Goal: Task Accomplishment & Management: Use online tool/utility

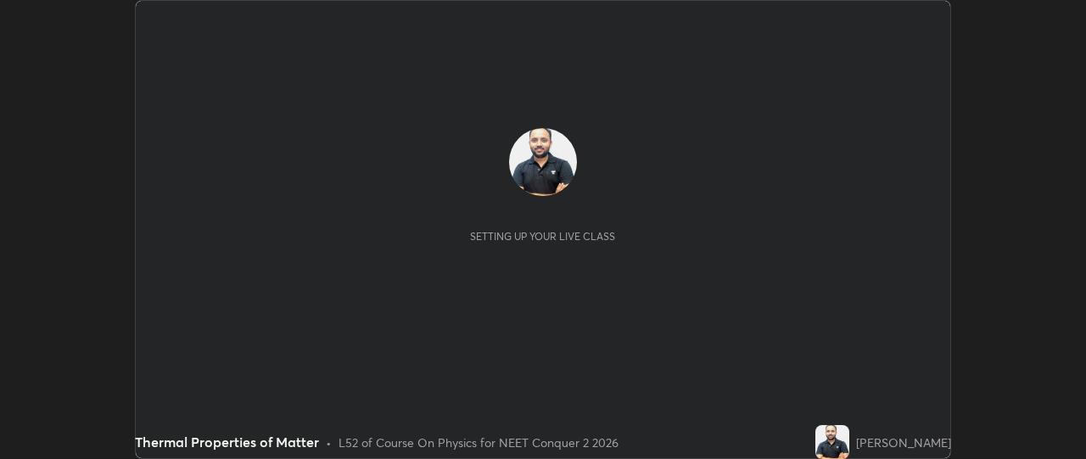
scroll to position [459, 1085]
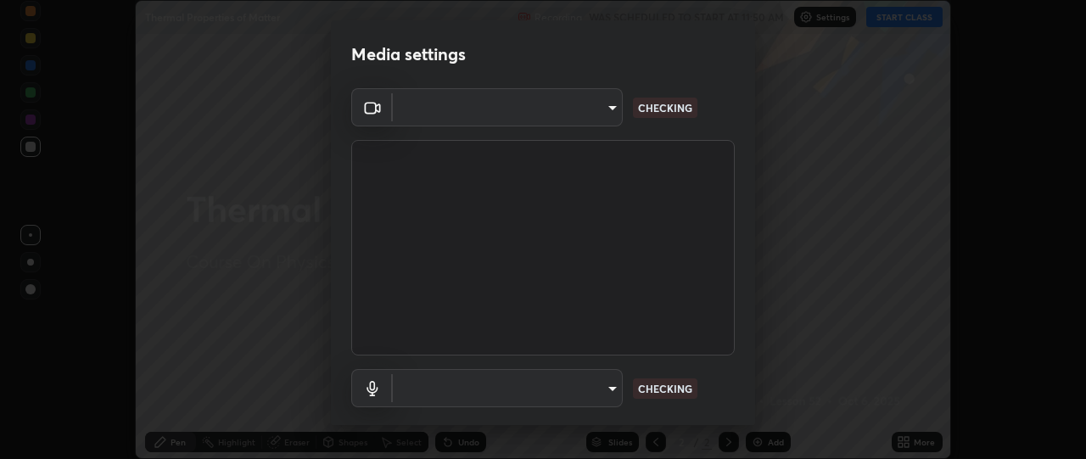
type input "49ae221ac10e7450fae1aa5d9d074b6745a4d7b76778b29691f85c0d3e1dda1d"
type input "default"
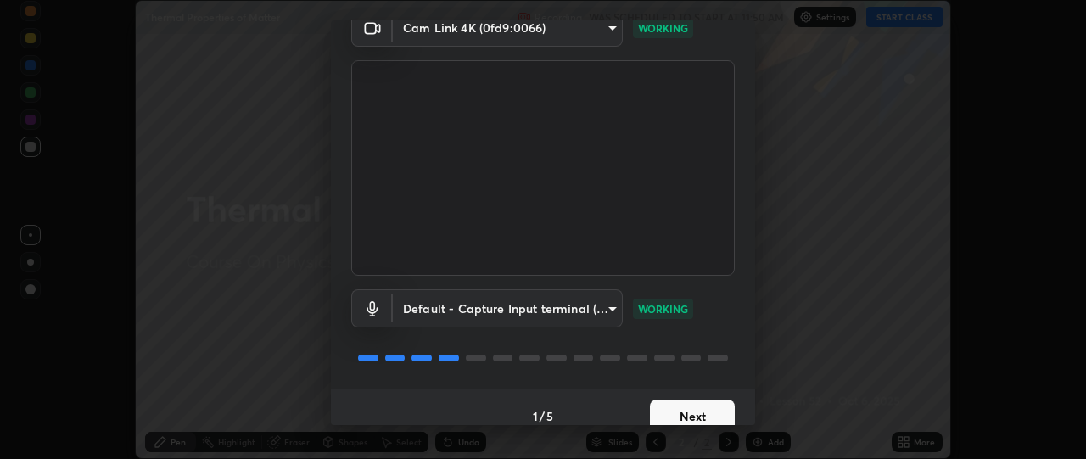
scroll to position [98, 0]
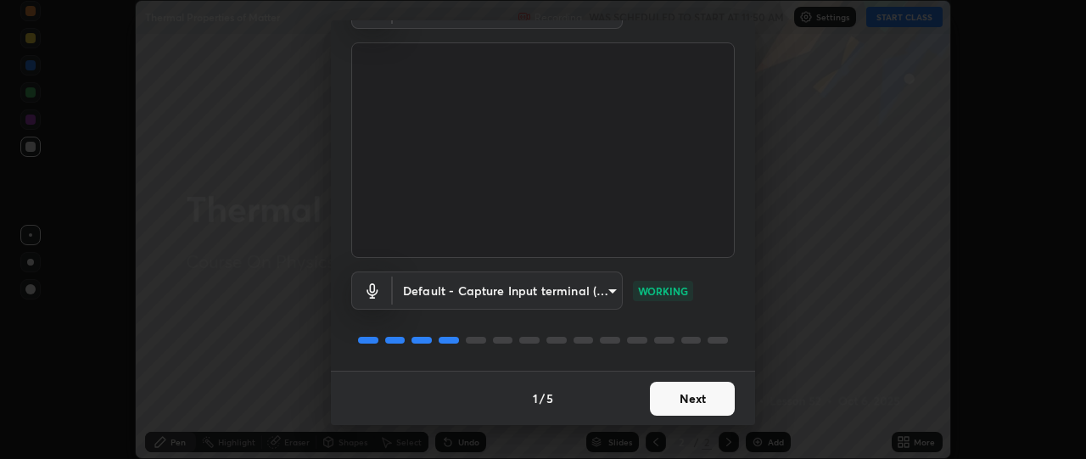
click at [678, 400] on button "Next" at bounding box center [692, 399] width 85 height 34
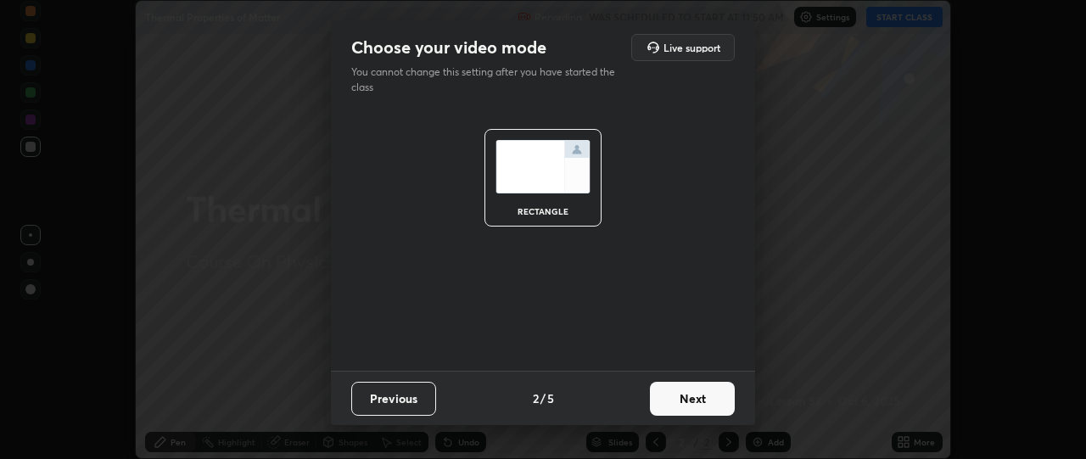
click at [692, 402] on button "Next" at bounding box center [692, 399] width 85 height 34
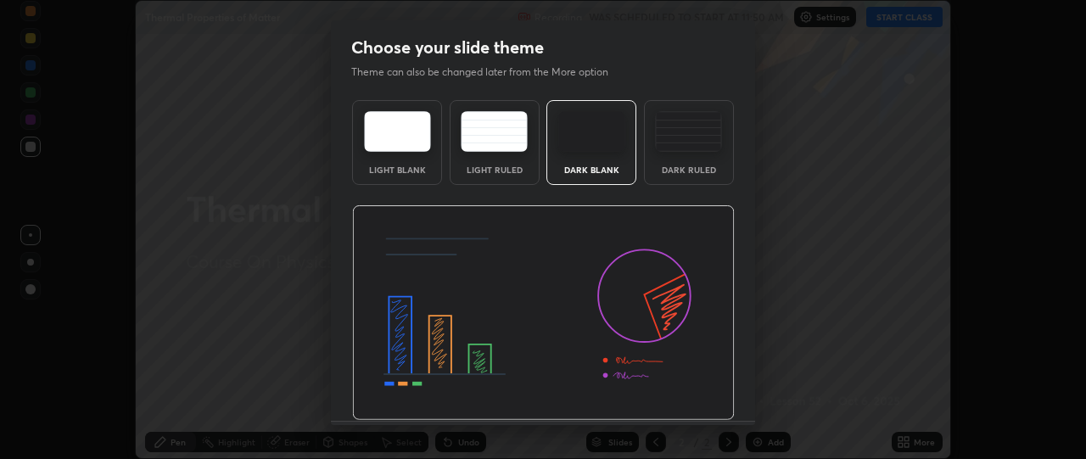
scroll to position [50, 0]
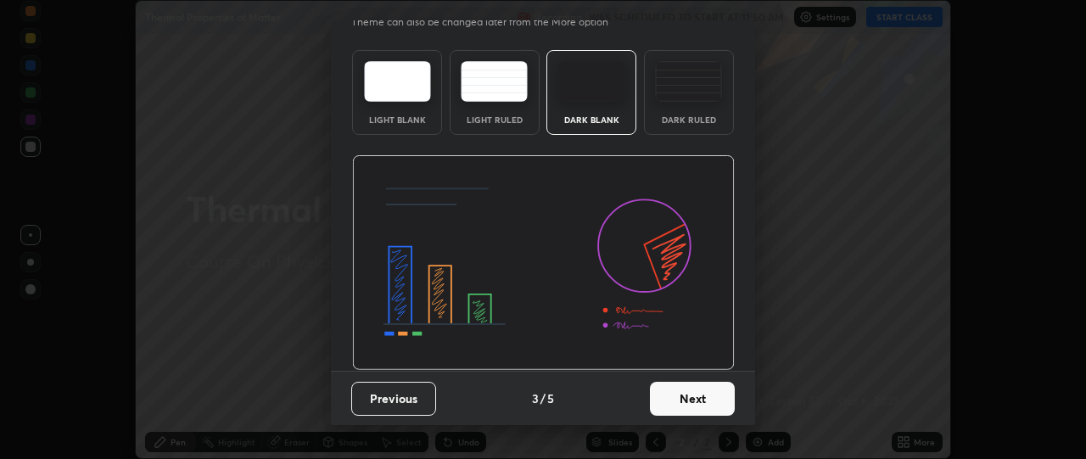
click at [689, 394] on button "Next" at bounding box center [692, 399] width 85 height 34
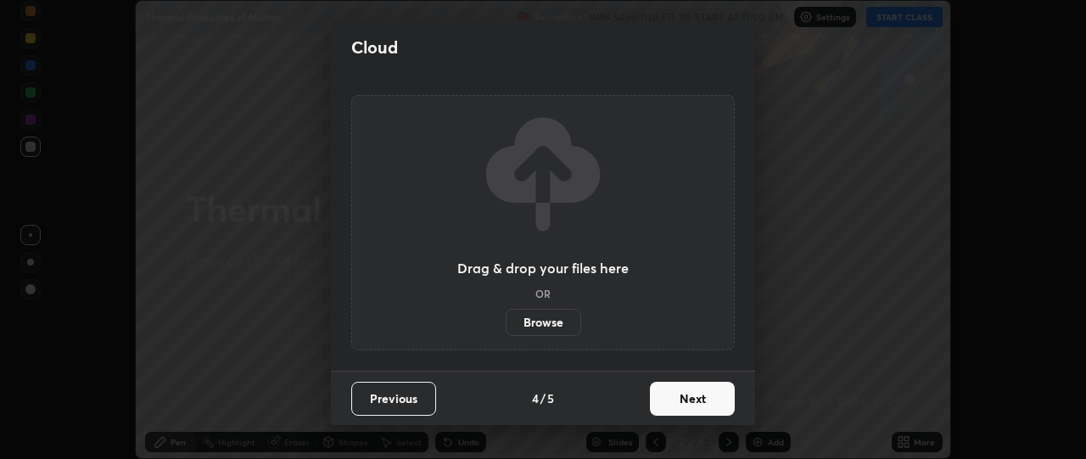
click at [699, 400] on button "Next" at bounding box center [692, 399] width 85 height 34
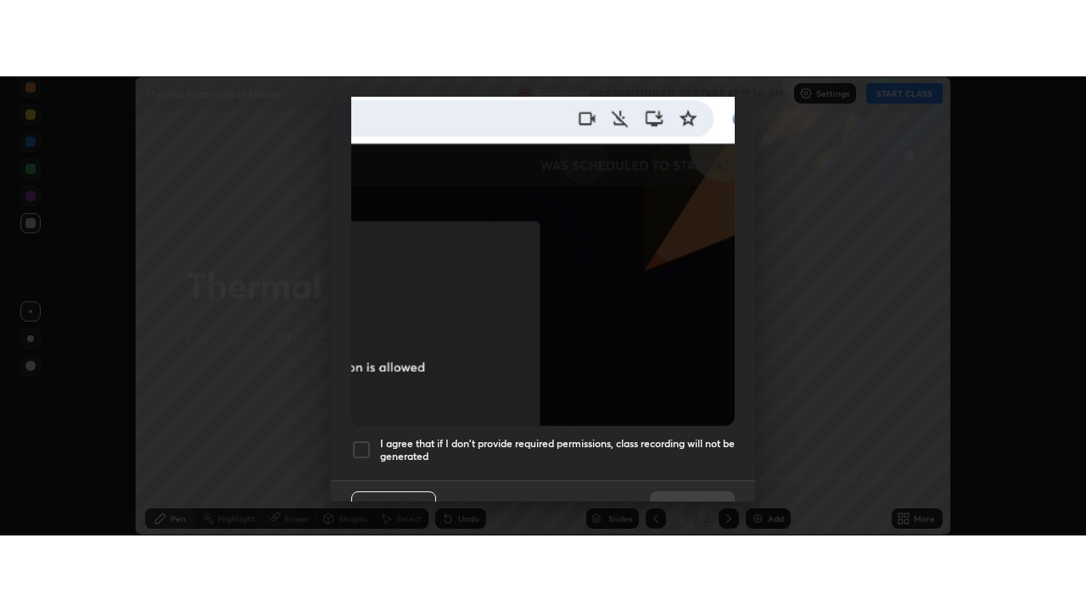
scroll to position [435, 0]
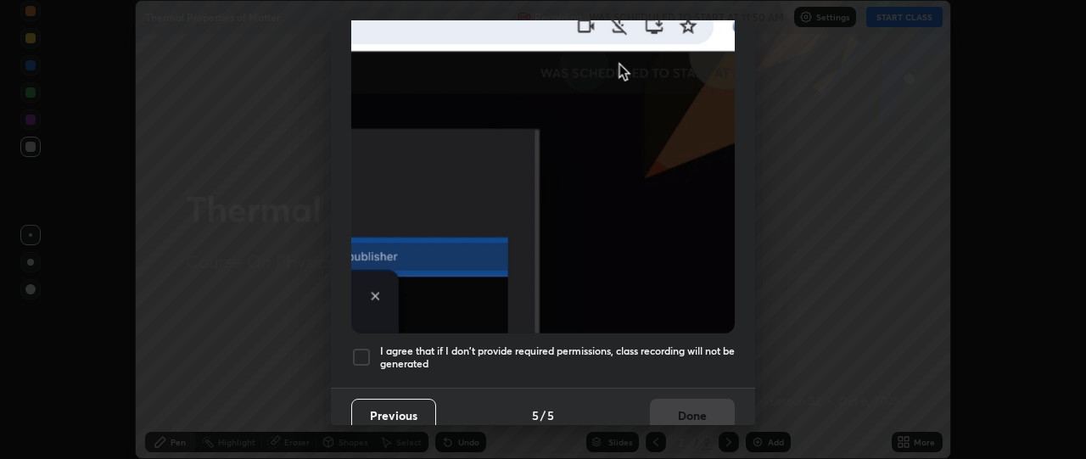
click at [363, 347] on div at bounding box center [361, 357] width 20 height 20
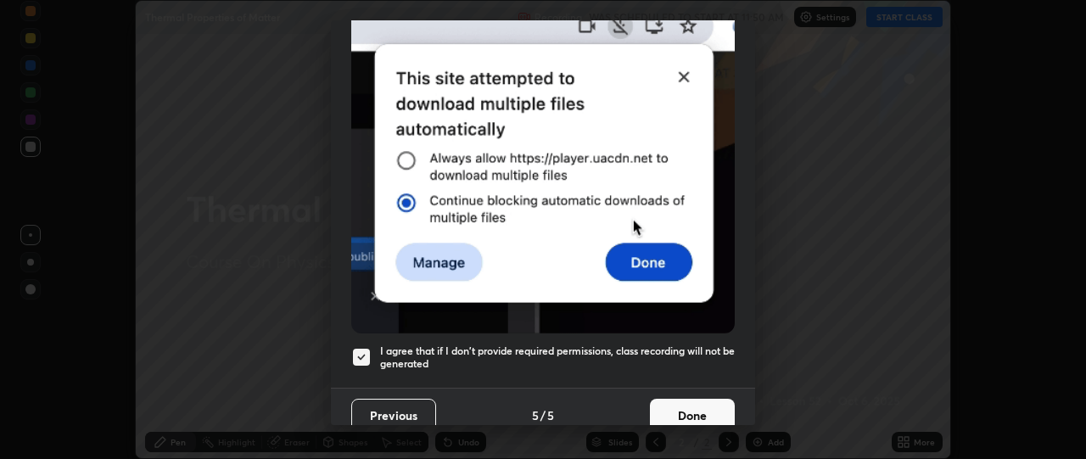
click at [688, 414] on button "Done" at bounding box center [692, 416] width 85 height 34
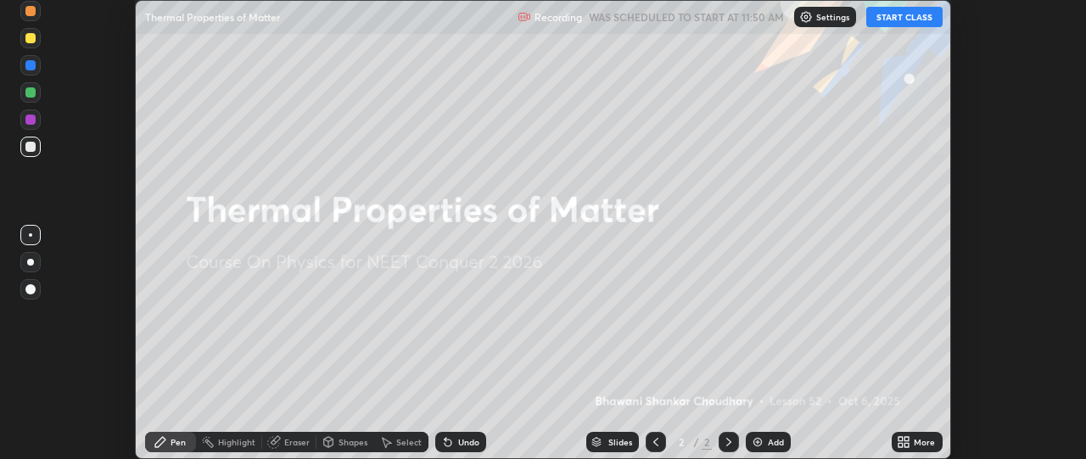
click at [912, 443] on div "More" at bounding box center [917, 442] width 51 height 20
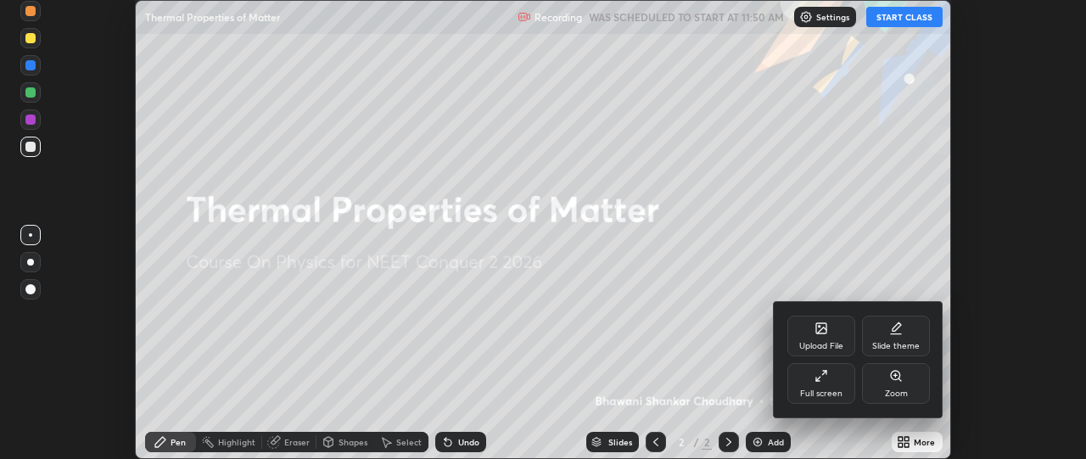
click at [831, 389] on div "Full screen" at bounding box center [821, 393] width 42 height 8
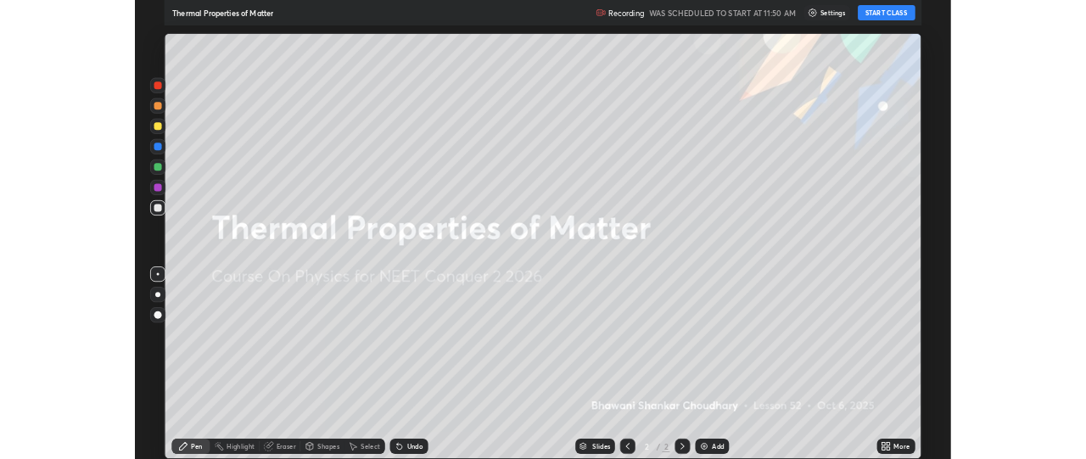
scroll to position [611, 1086]
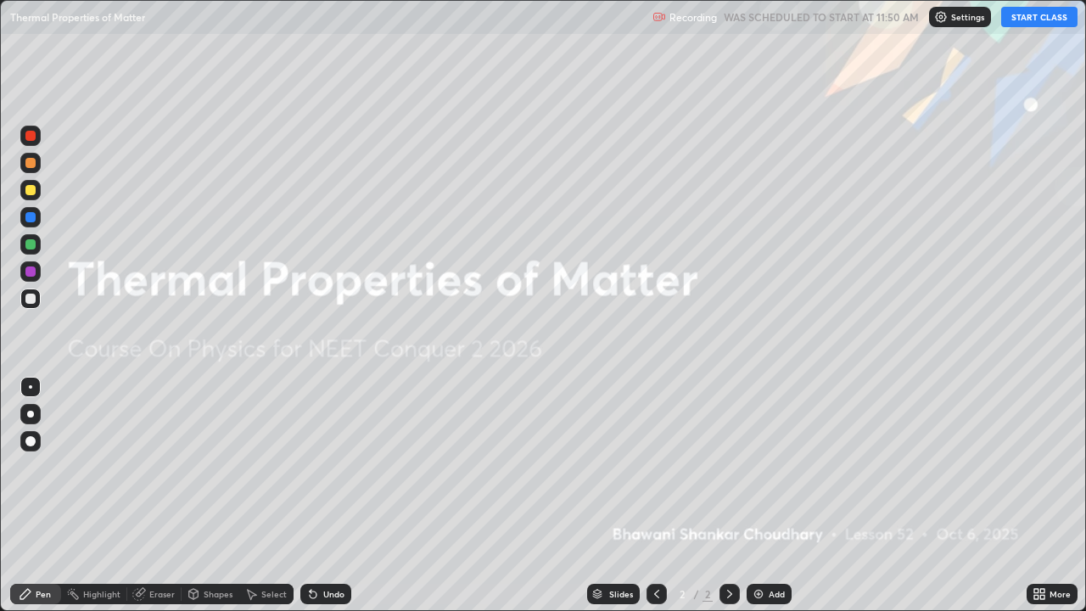
click at [1028, 15] on button "START CLASS" at bounding box center [1039, 17] width 76 height 20
click at [776, 458] on div "Add" at bounding box center [777, 594] width 16 height 8
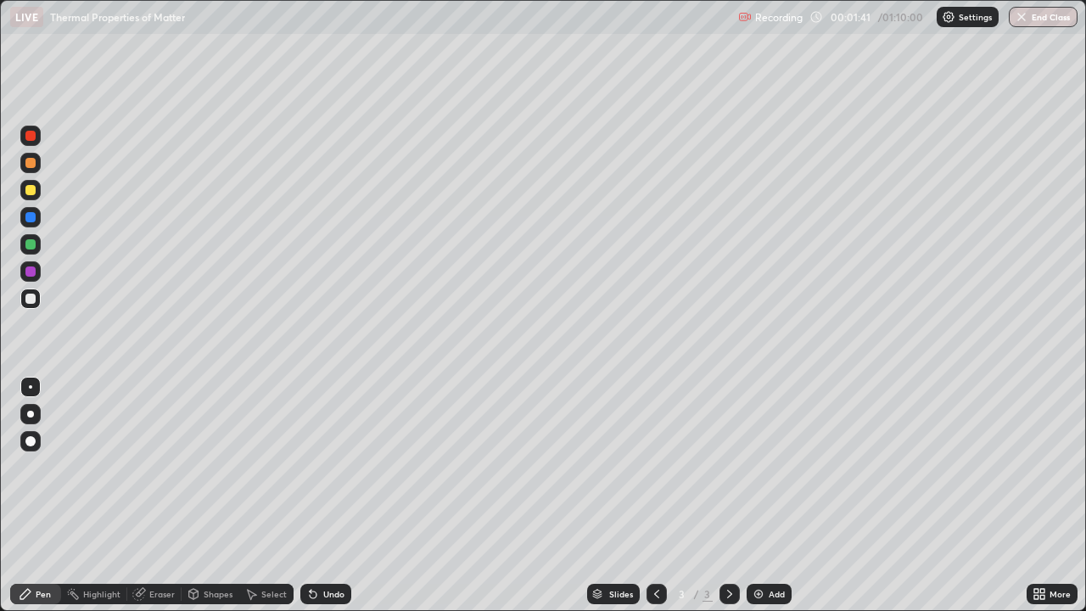
click at [157, 458] on div "Eraser" at bounding box center [161, 594] width 25 height 8
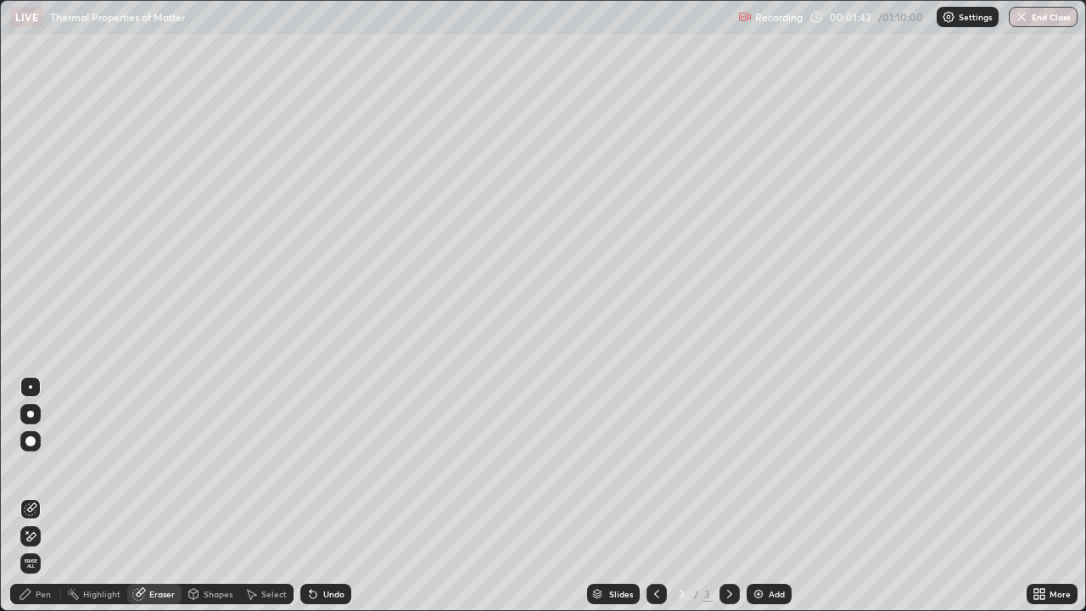
click at [36, 458] on div "Pen" at bounding box center [43, 594] width 15 height 8
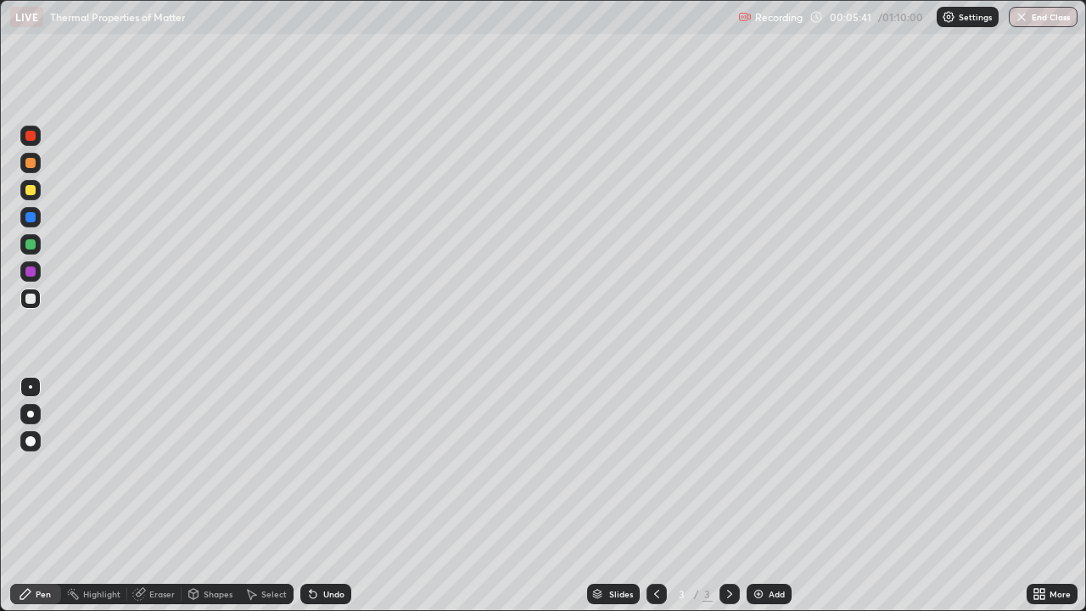
click at [766, 458] on div "Add" at bounding box center [769, 594] width 45 height 20
click at [758, 458] on img at bounding box center [759, 594] width 14 height 14
click at [771, 458] on div "Add" at bounding box center [769, 594] width 45 height 20
click at [323, 458] on div "Undo" at bounding box center [333, 594] width 21 height 8
click at [319, 458] on div "Undo" at bounding box center [325, 594] width 51 height 20
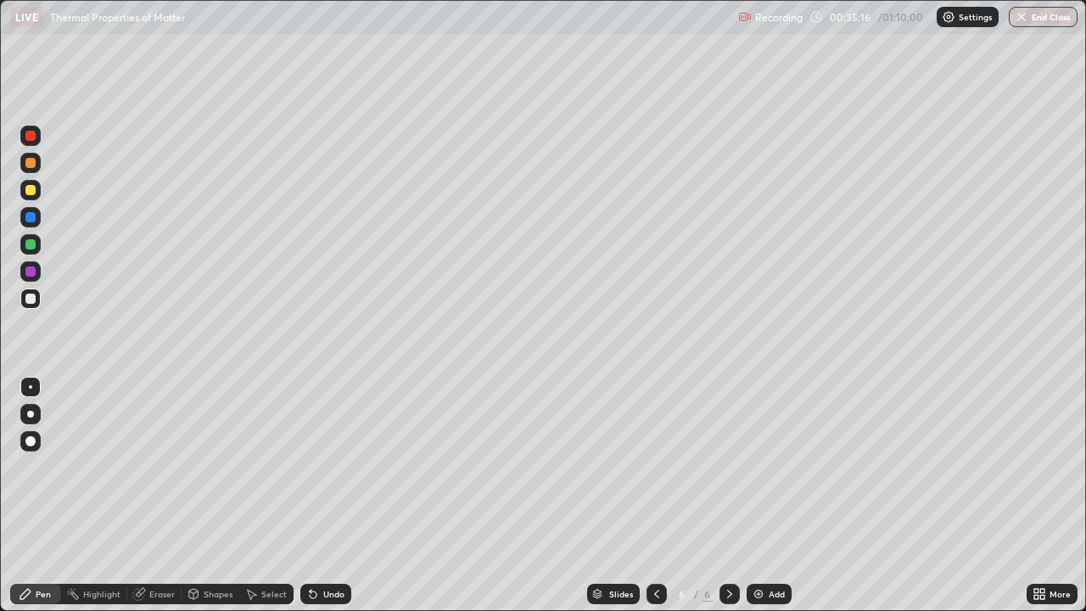
click at [319, 458] on div "Undo" at bounding box center [325, 594] width 51 height 20
click at [327, 458] on div "Undo" at bounding box center [333, 594] width 21 height 8
click at [326, 458] on div "Undo" at bounding box center [333, 594] width 21 height 8
click at [325, 458] on div "Undo" at bounding box center [333, 594] width 21 height 8
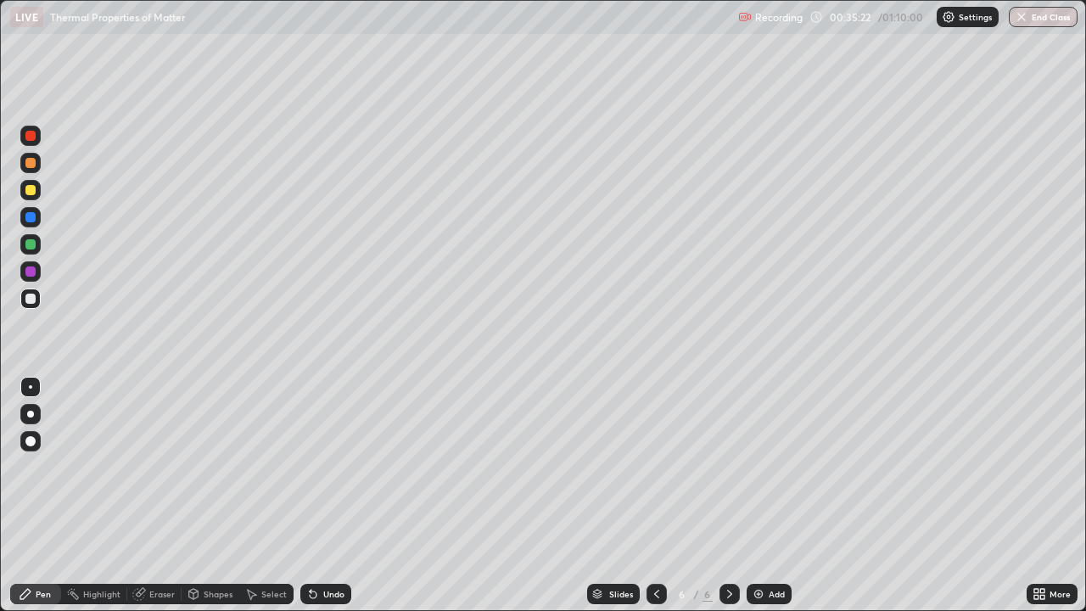
click at [325, 458] on div "Undo" at bounding box center [333, 594] width 21 height 8
click at [326, 458] on div "Undo" at bounding box center [333, 594] width 21 height 8
click at [324, 458] on div "Undo" at bounding box center [333, 594] width 21 height 8
click at [325, 458] on div "Undo" at bounding box center [333, 594] width 21 height 8
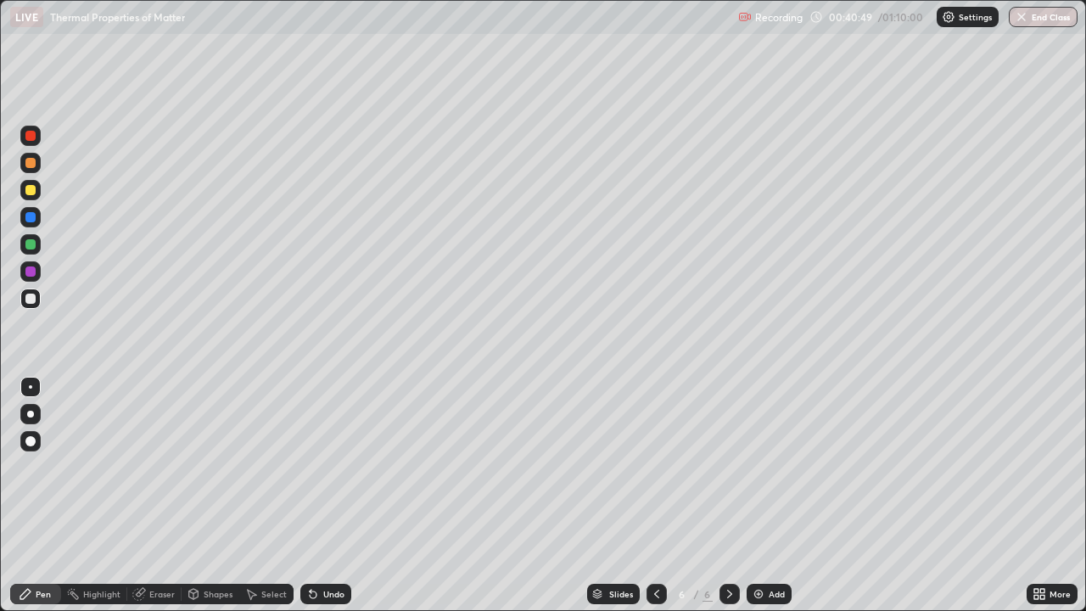
click at [758, 458] on img at bounding box center [759, 594] width 14 height 14
click at [769, 458] on div "Add" at bounding box center [777, 594] width 16 height 8
click at [165, 458] on div "Eraser" at bounding box center [161, 594] width 25 height 8
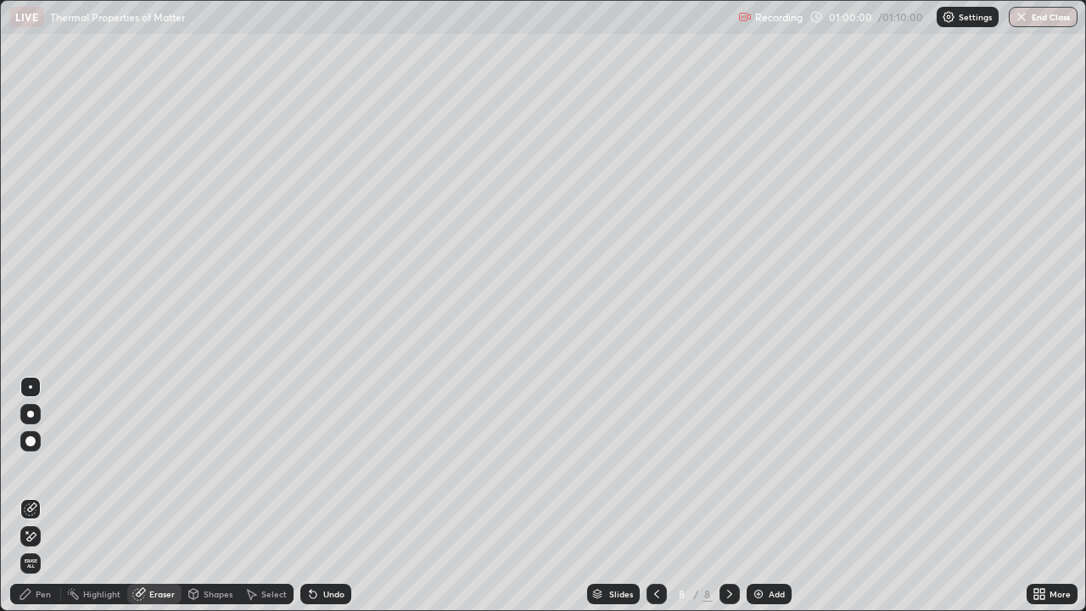
click at [48, 458] on div "Pen" at bounding box center [43, 594] width 15 height 8
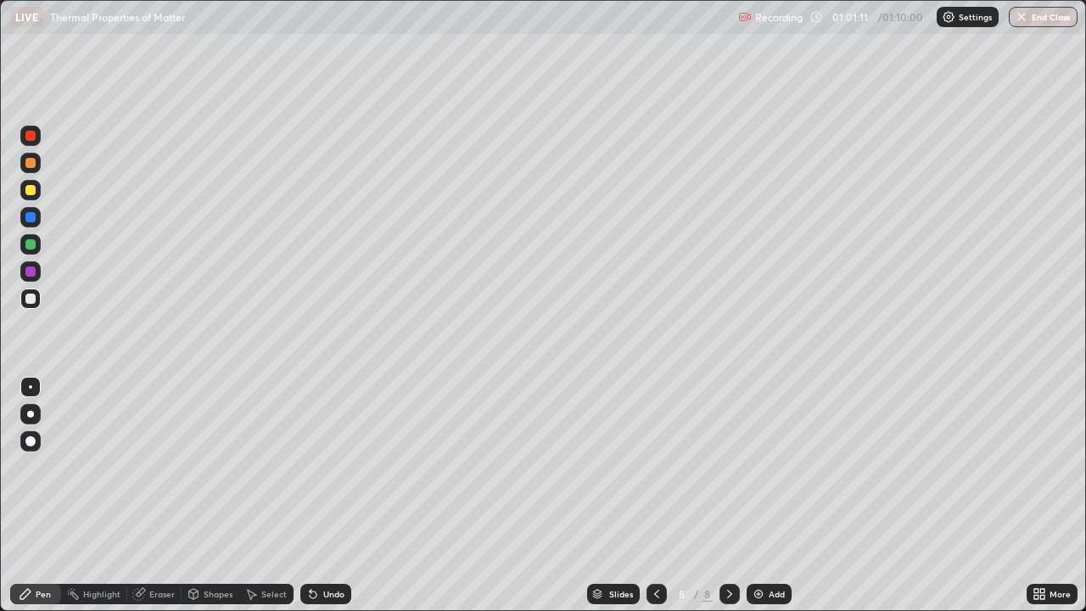
click at [151, 458] on div "Eraser" at bounding box center [161, 594] width 25 height 8
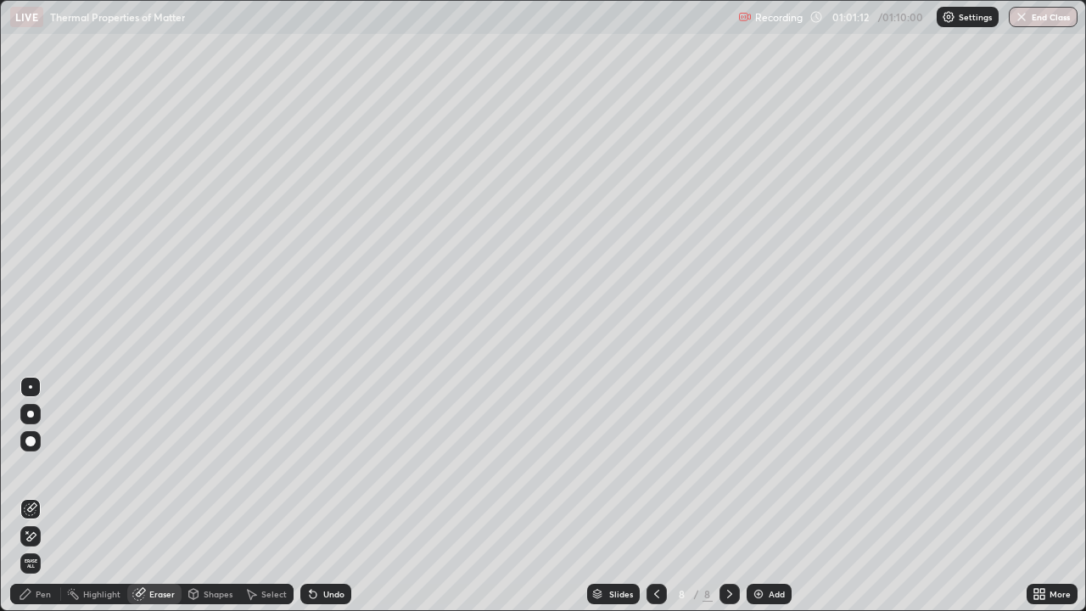
click at [35, 458] on div "Pen" at bounding box center [35, 594] width 51 height 20
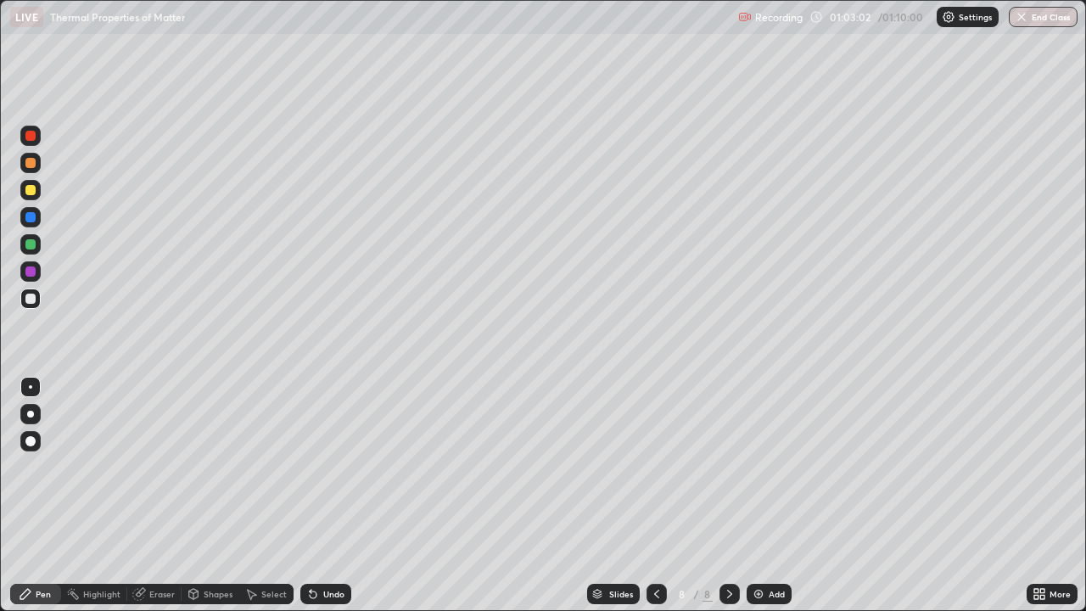
click at [1052, 24] on button "End Class" at bounding box center [1043, 17] width 69 height 20
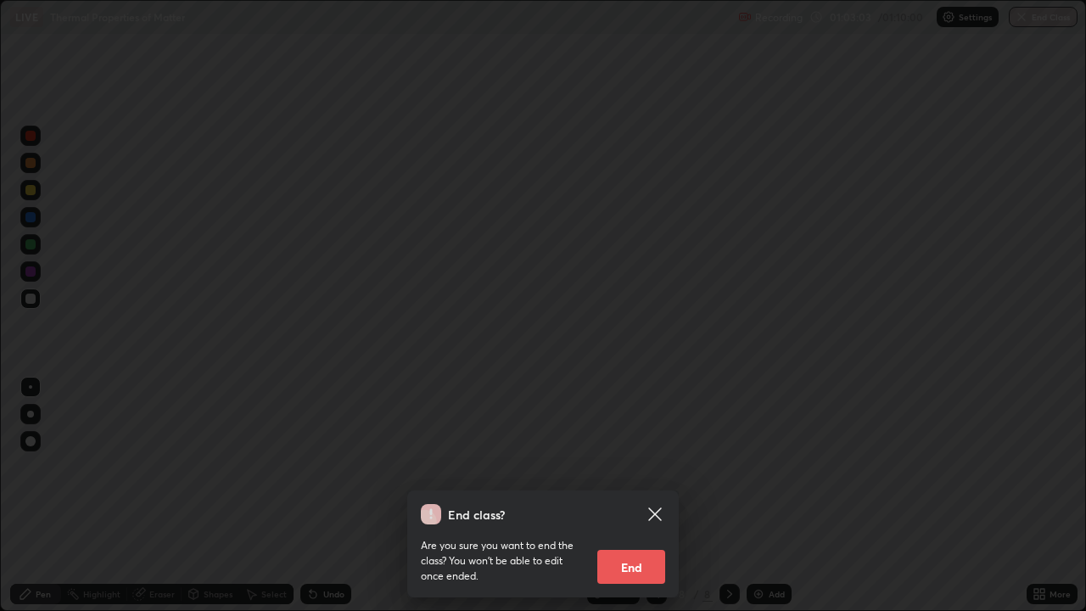
click at [636, 458] on button "End" at bounding box center [631, 567] width 68 height 34
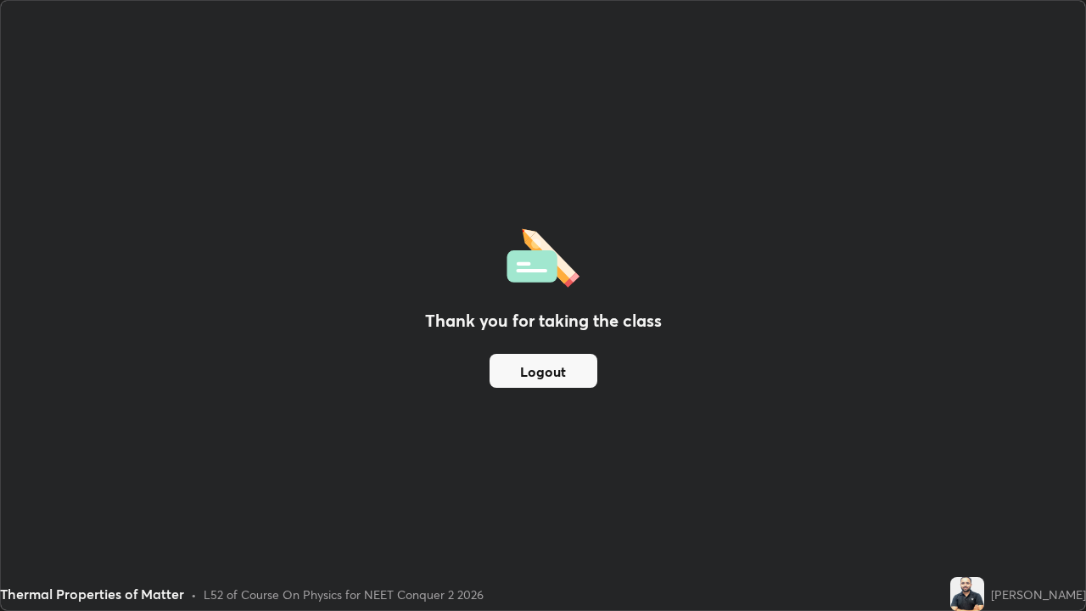
click at [549, 366] on button "Logout" at bounding box center [543, 371] width 108 height 34
click at [538, 372] on button "Logout" at bounding box center [543, 371] width 108 height 34
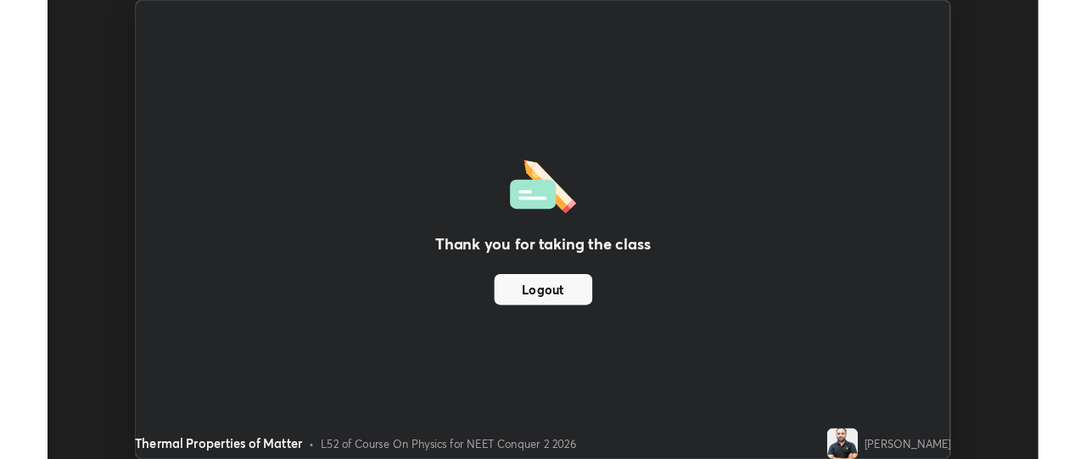
scroll to position [84376, 83749]
